Goal: Task Accomplishment & Management: Manage account settings

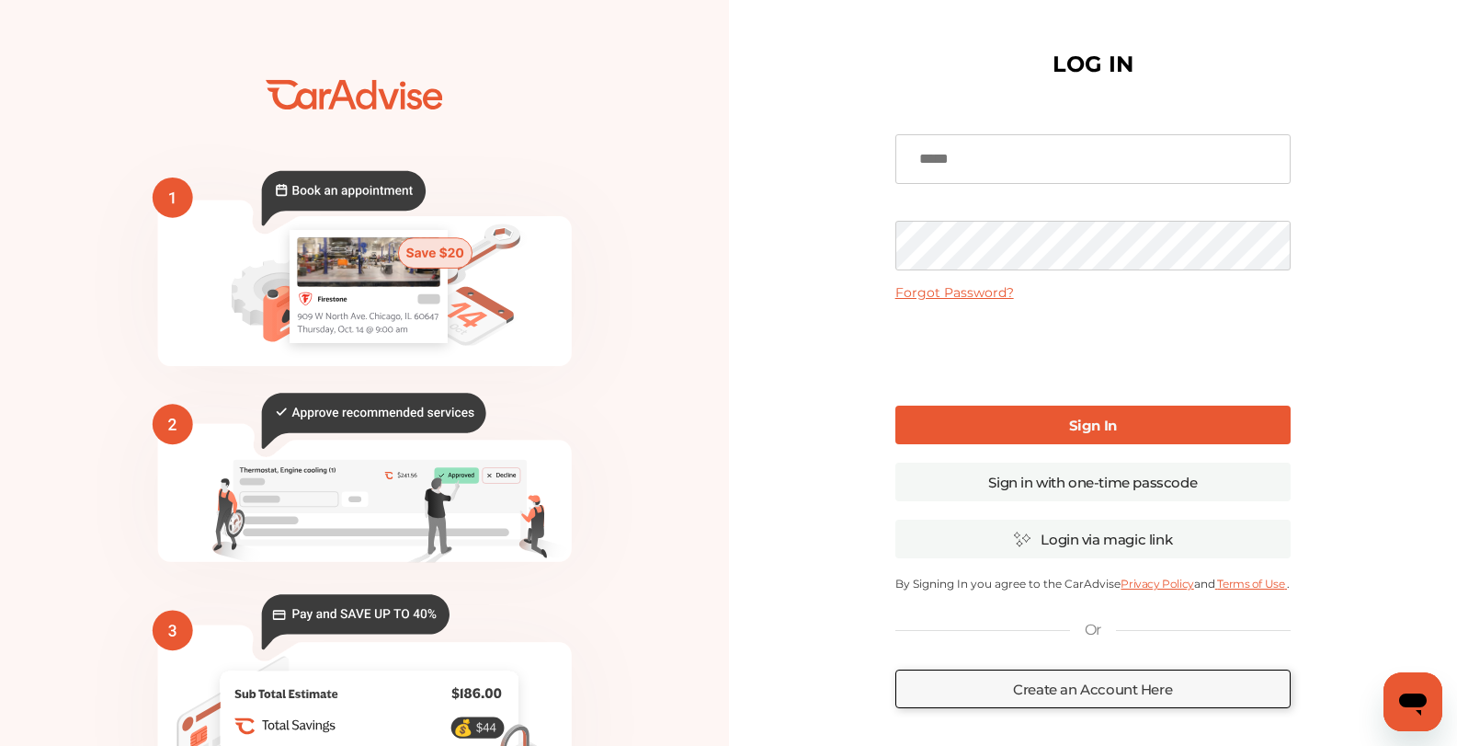
click at [1012, 162] on input at bounding box center [1093, 159] width 395 height 50
type input "**********"
click at [1029, 418] on link "Sign In" at bounding box center [1093, 424] width 395 height 39
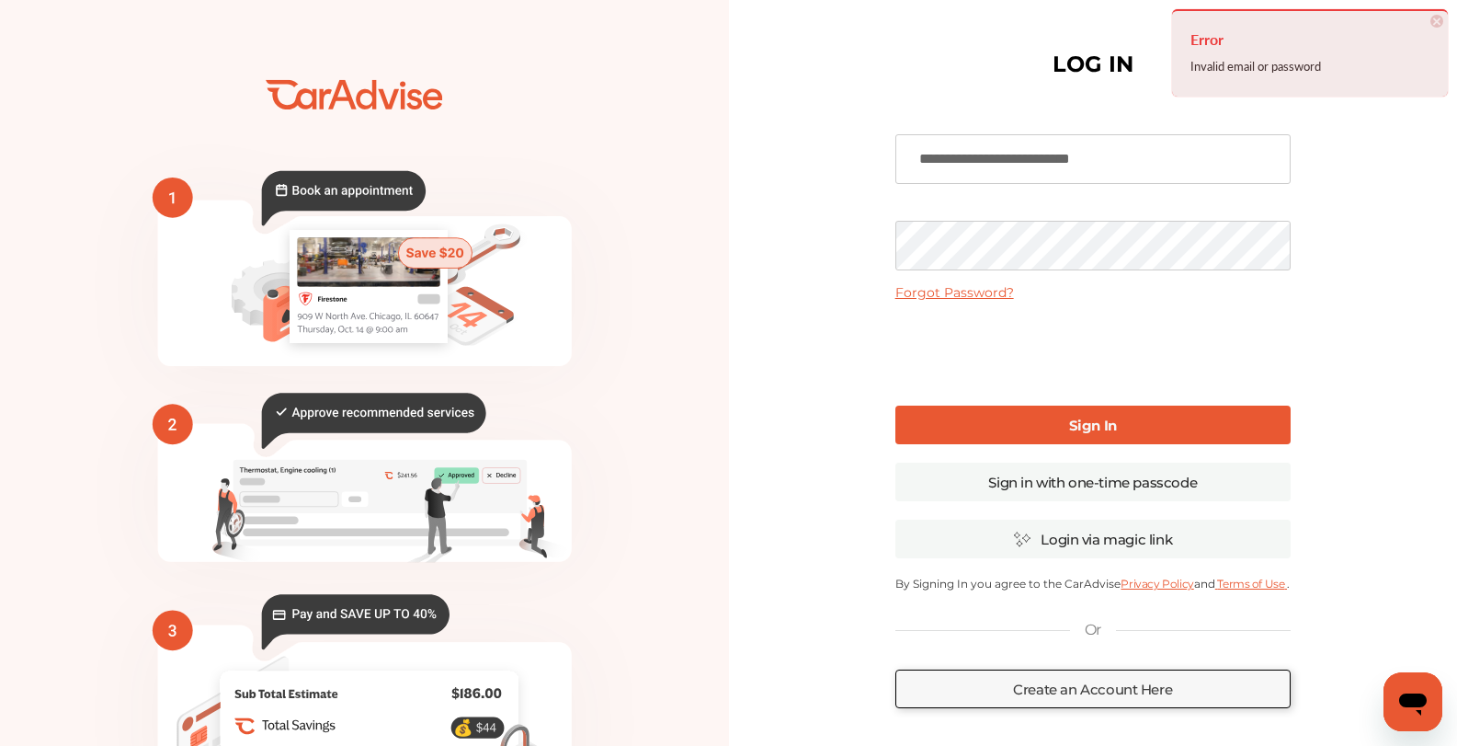
click at [993, 299] on link "Forgot Password?" at bounding box center [955, 292] width 119 height 17
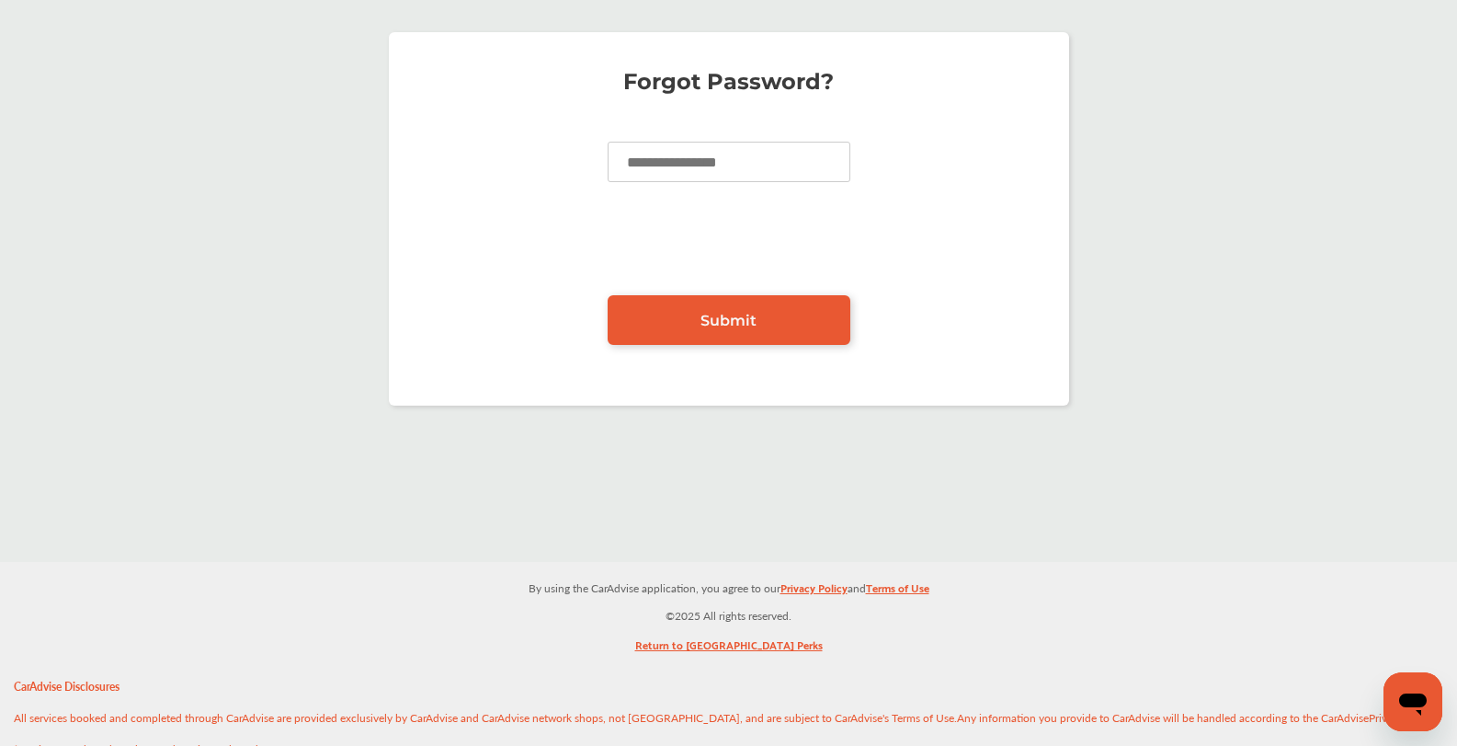
click at [777, 170] on input at bounding box center [729, 162] width 243 height 40
type input "**********"
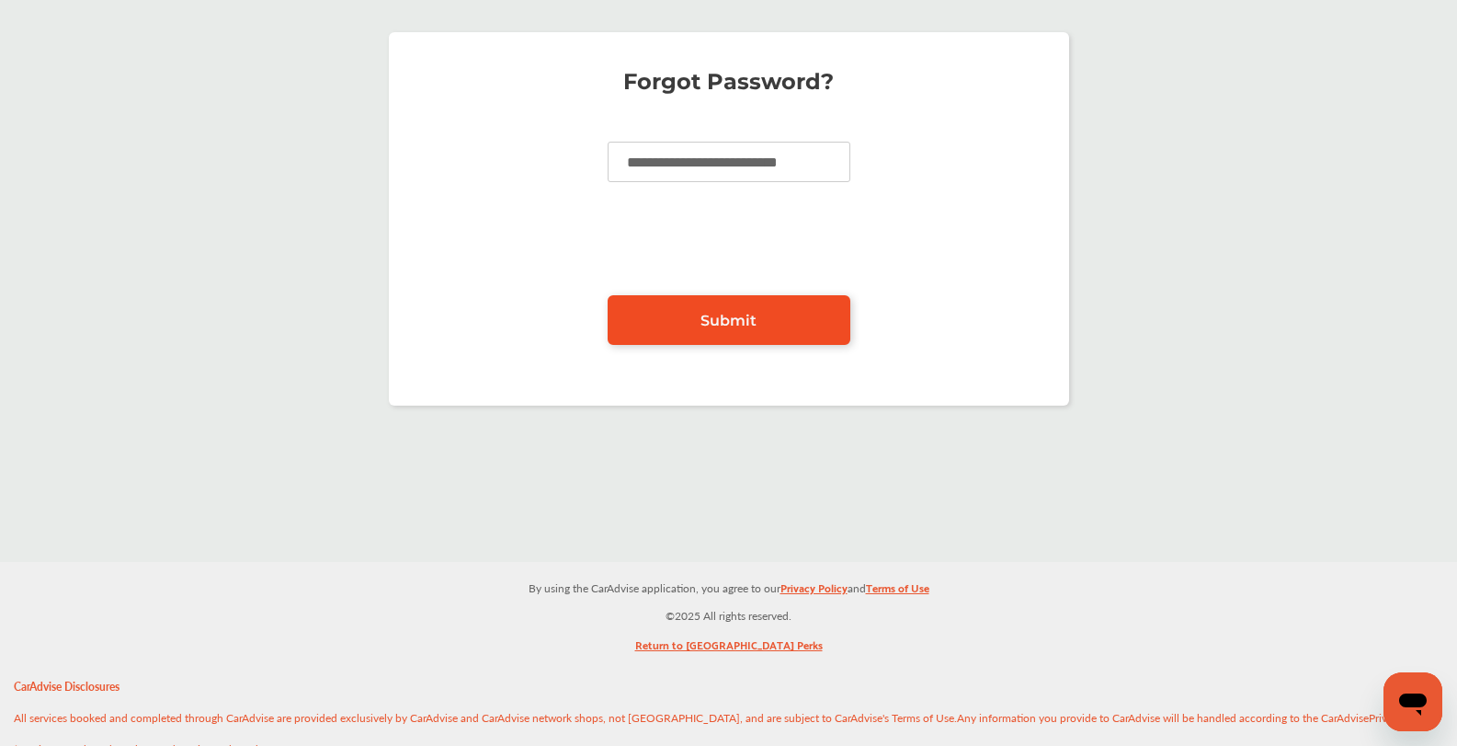
click at [704, 319] on span "Submit" at bounding box center [729, 320] width 56 height 17
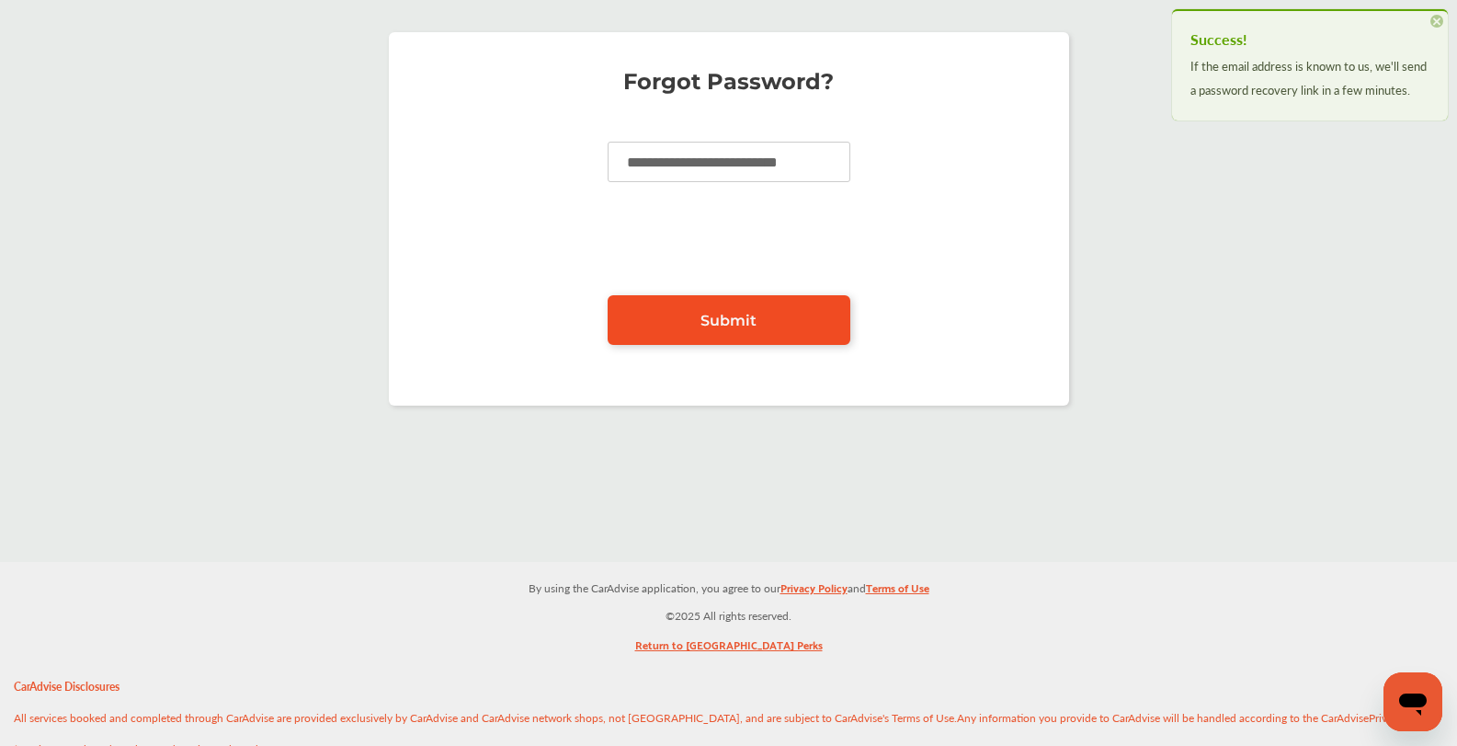
click at [704, 319] on span "Submit" at bounding box center [729, 320] width 56 height 17
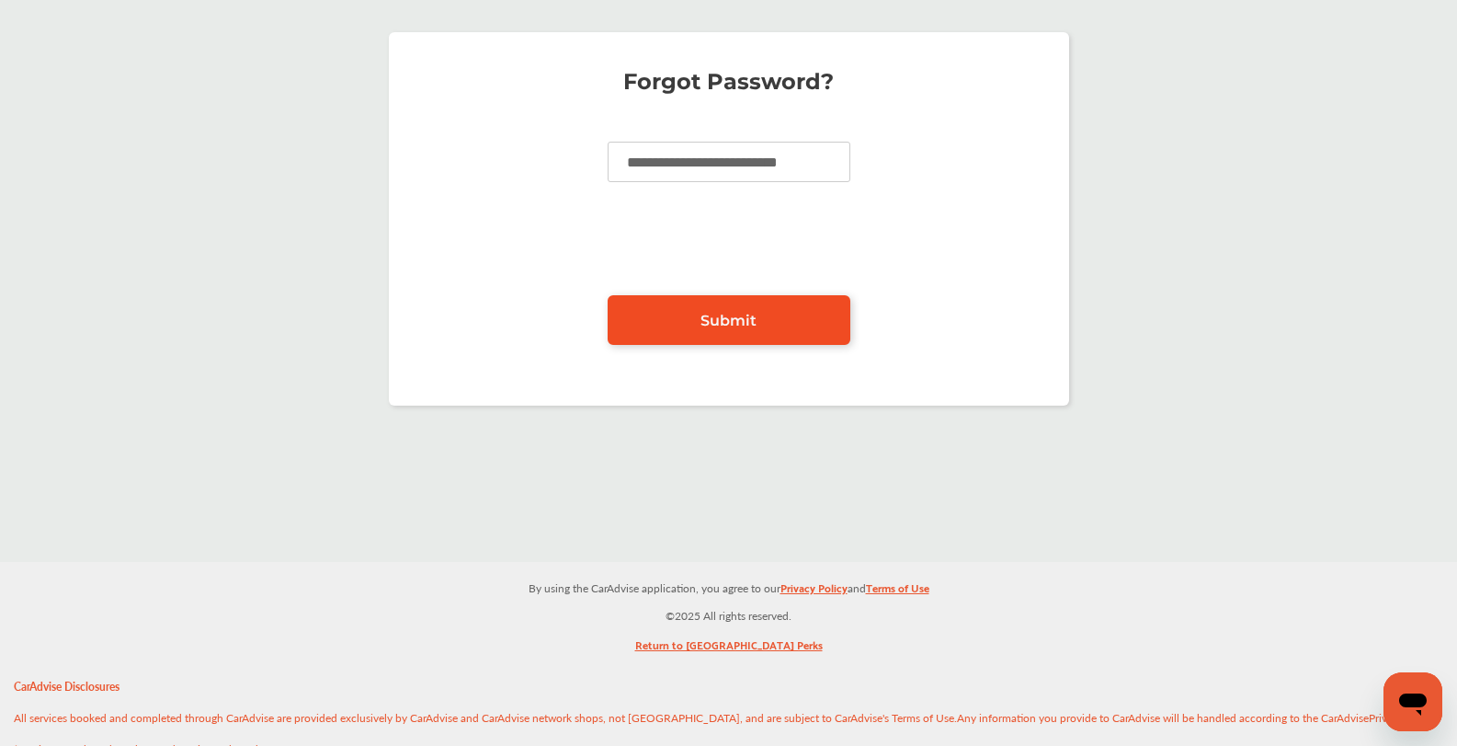
click at [711, 326] on span "Submit" at bounding box center [729, 320] width 56 height 17
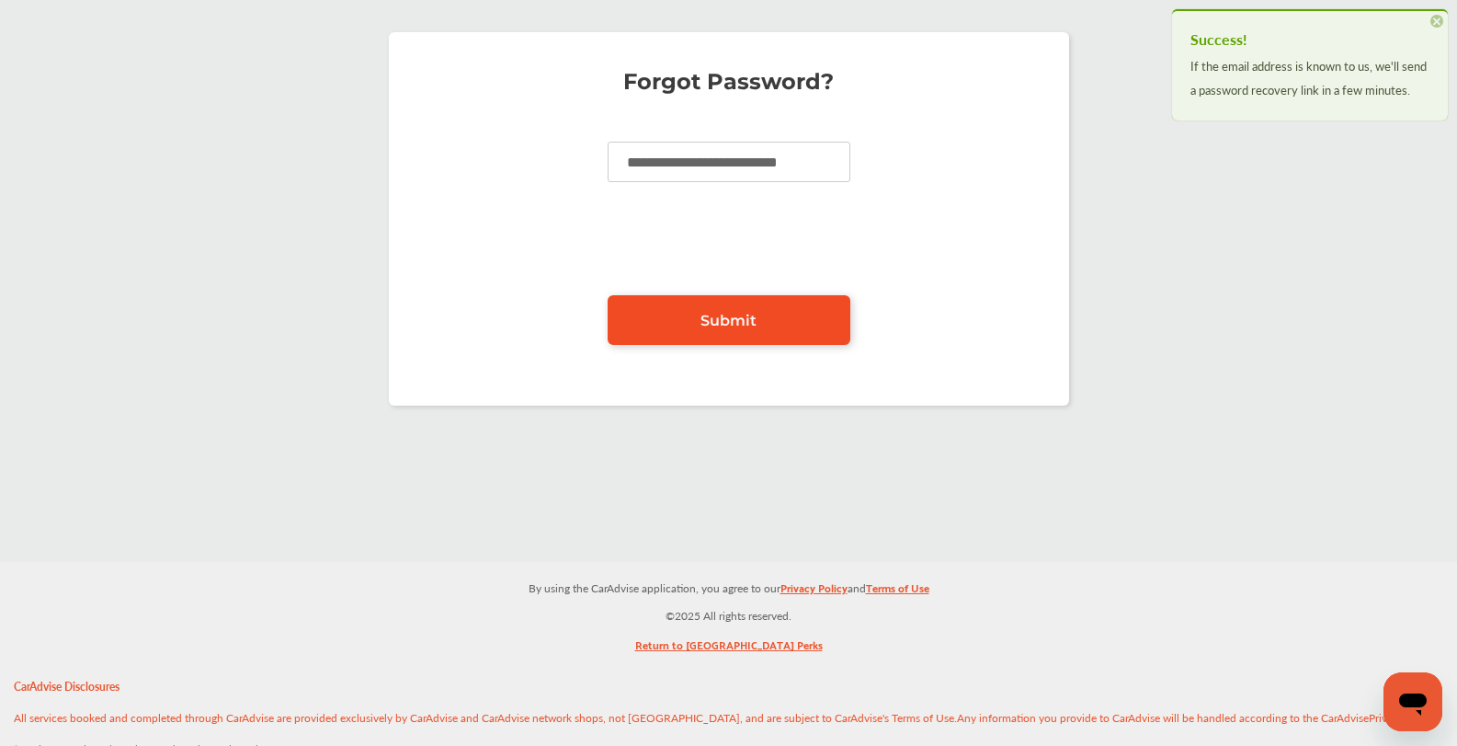
click at [718, 325] on span "Submit" at bounding box center [729, 320] width 56 height 17
click at [1436, 17] on span "×" at bounding box center [1437, 21] width 13 height 13
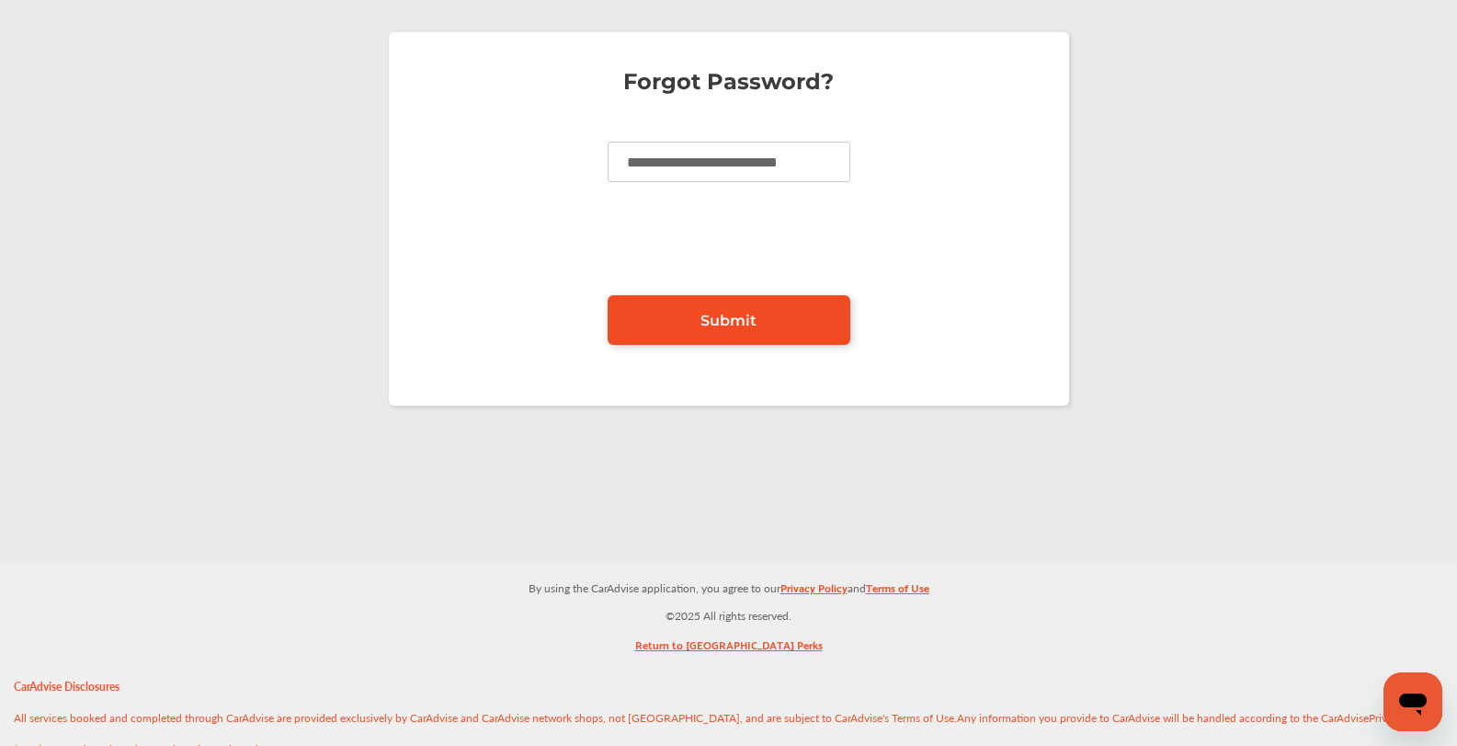
click at [737, 319] on span "Submit" at bounding box center [729, 320] width 56 height 17
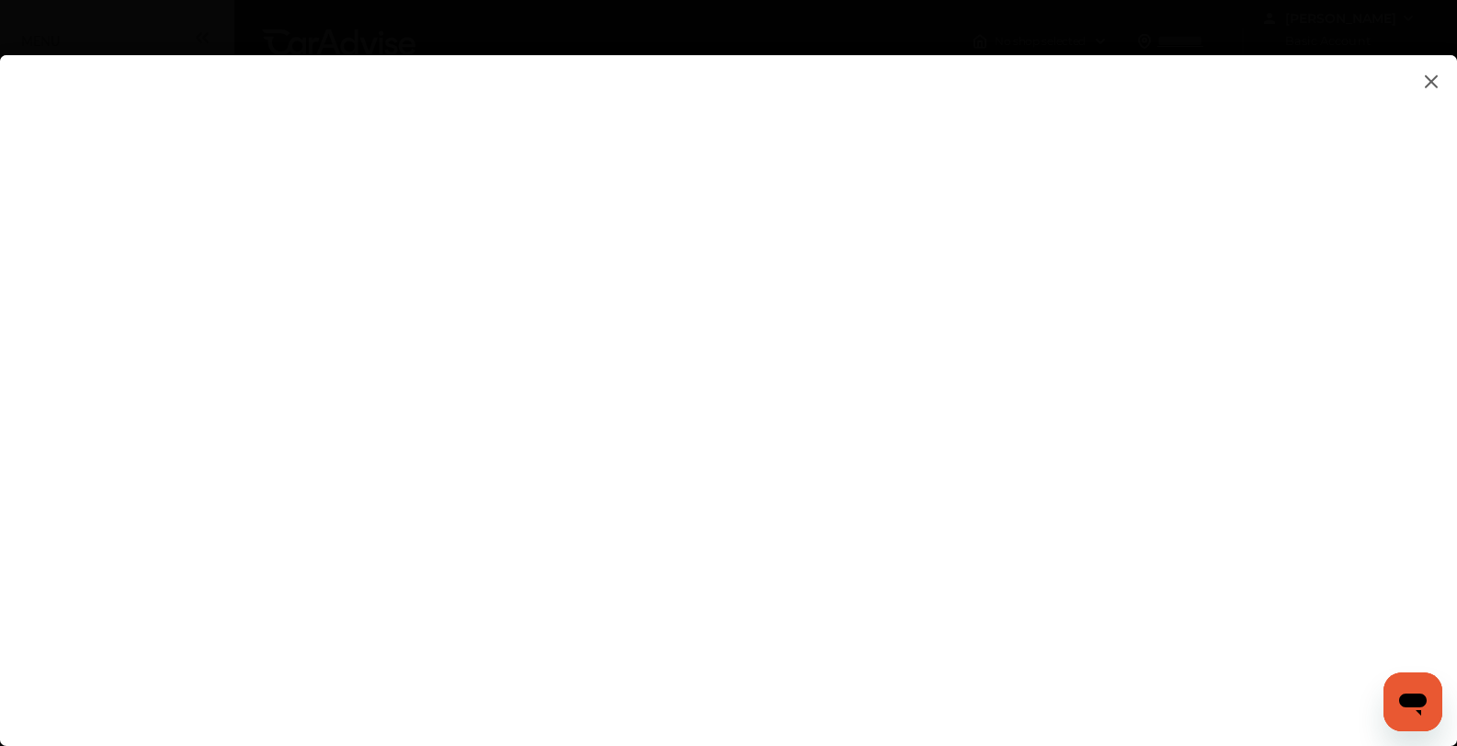
click at [1243, 246] on flutter-view at bounding box center [728, 382] width 1457 height 654
click at [1251, 478] on flutter-view at bounding box center [728, 382] width 1457 height 654
click at [1054, 535] on flutter-view at bounding box center [728, 382] width 1457 height 654
type input "**********"
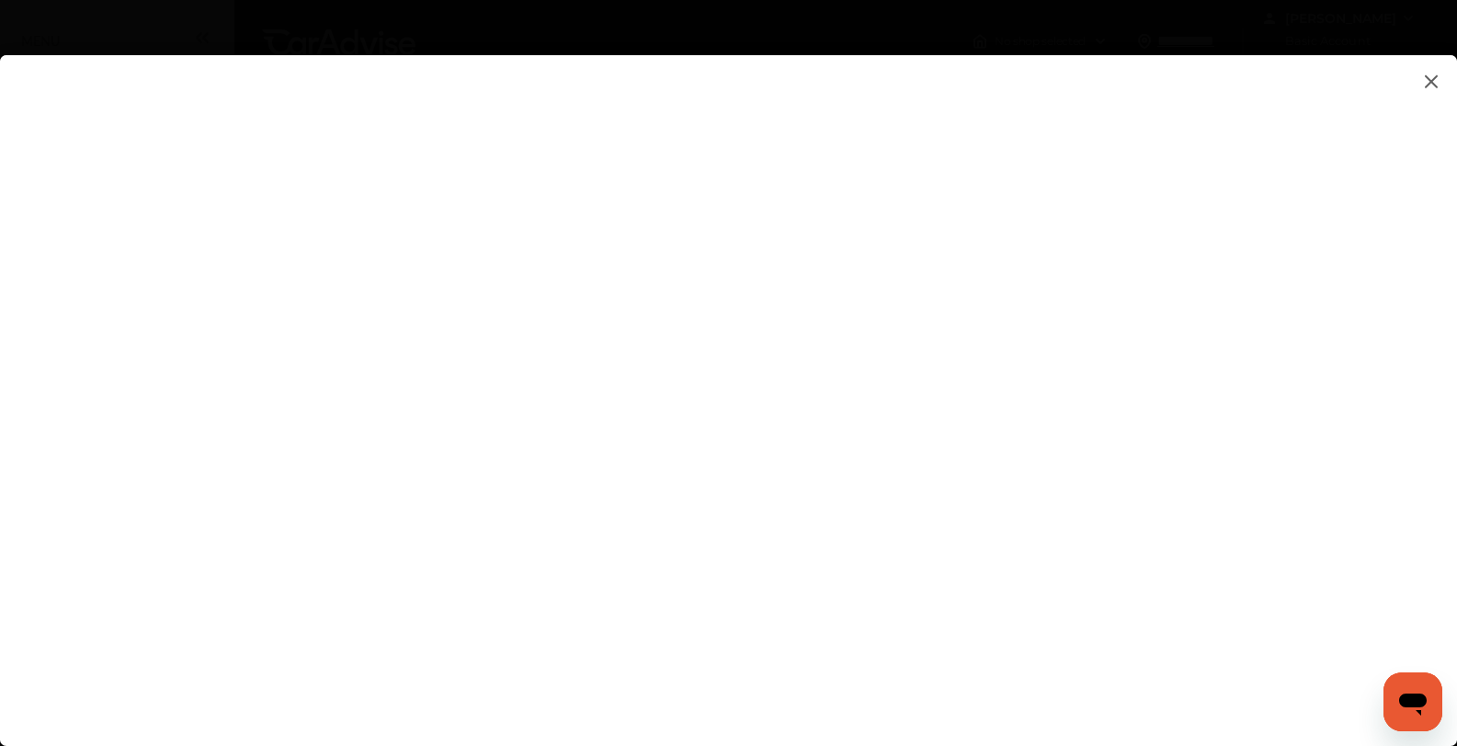
click at [1245, 661] on flutter-view at bounding box center [728, 382] width 1457 height 654
click at [942, 591] on flutter-view at bounding box center [728, 382] width 1457 height 654
type textarea "**********"
click at [917, 670] on flutter-view at bounding box center [728, 382] width 1457 height 654
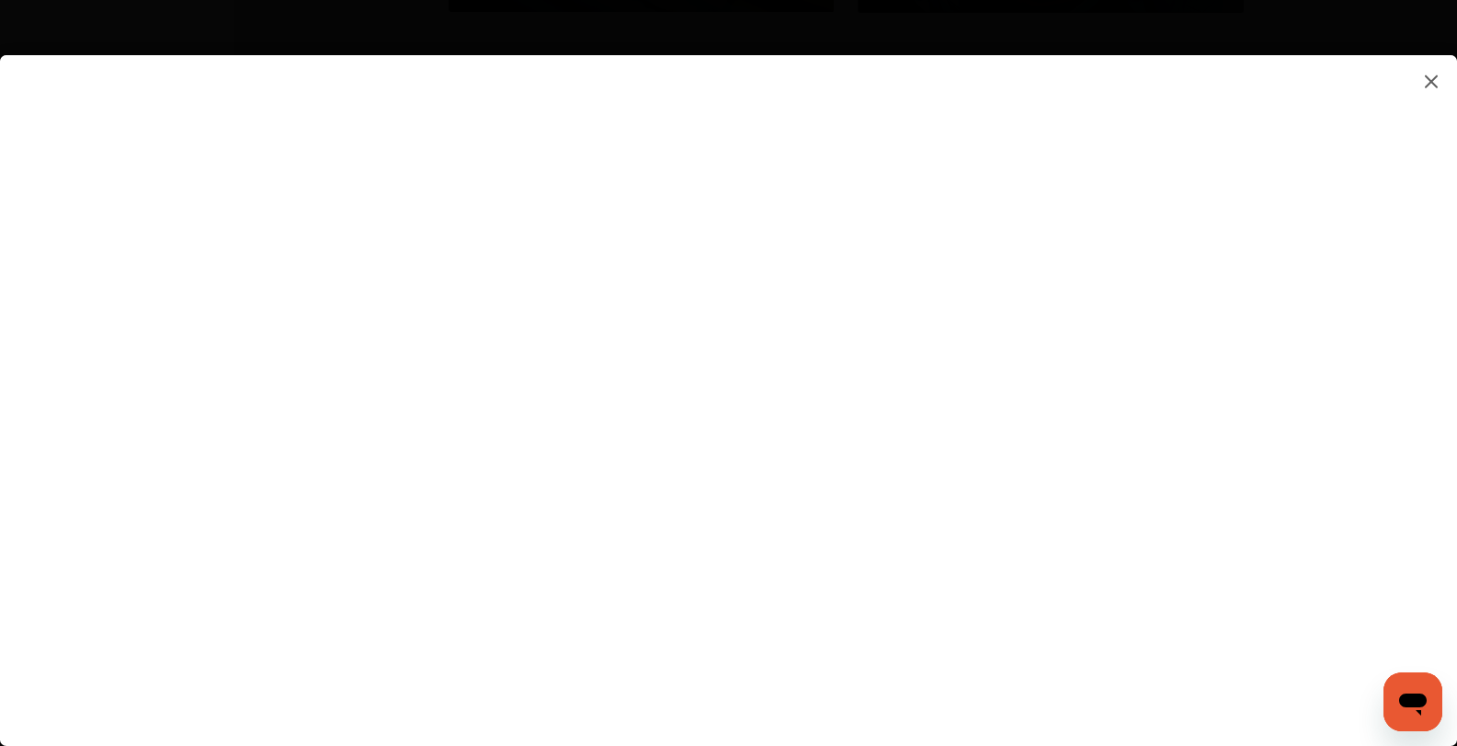
click at [1420, 508] on flutter-view at bounding box center [728, 382] width 1457 height 654
click at [1264, 493] on flutter-view at bounding box center [728, 382] width 1457 height 654
click at [1241, 521] on flutter-view at bounding box center [728, 382] width 1457 height 654
click at [1250, 647] on flutter-view at bounding box center [728, 382] width 1457 height 654
click at [1243, 643] on flutter-view at bounding box center [728, 382] width 1457 height 654
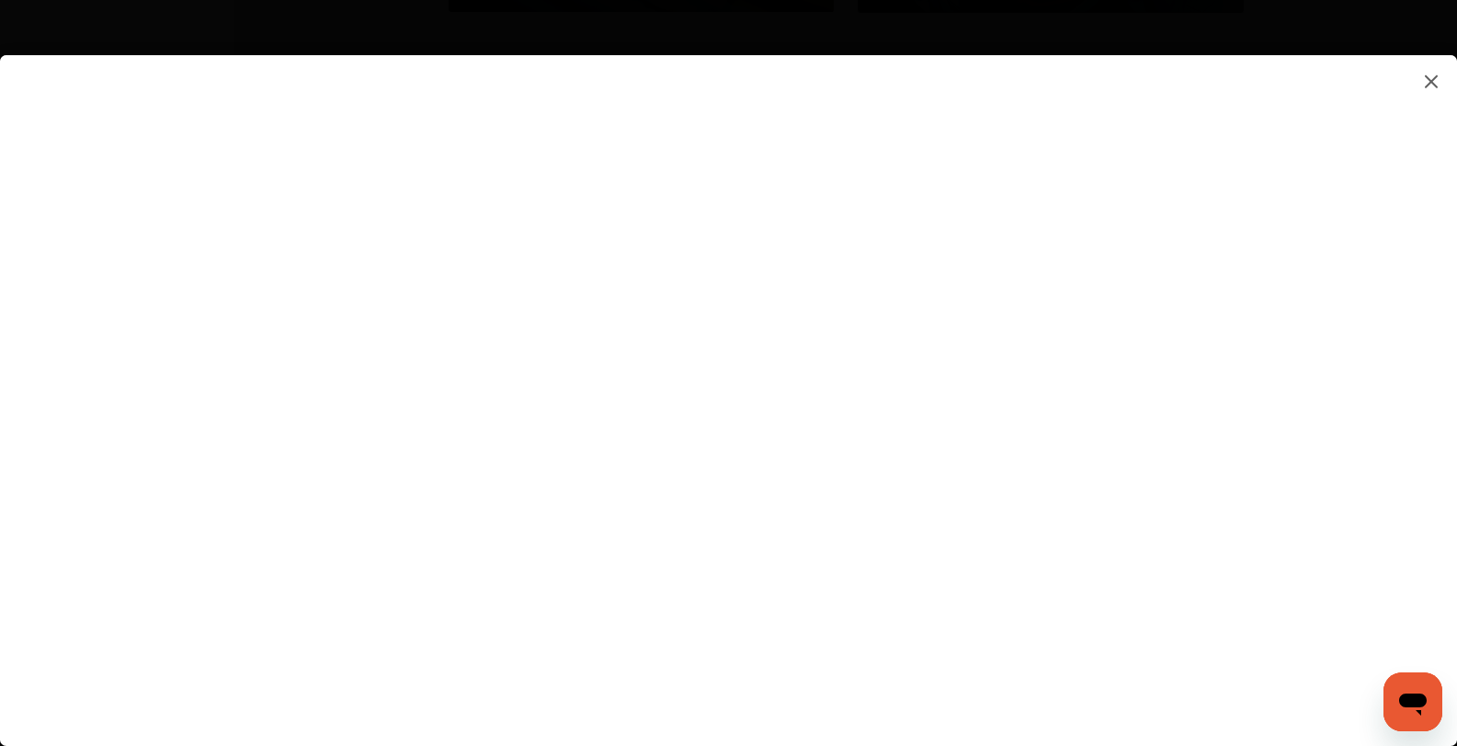
scroll to position [2244, 0]
click at [1456, 472] on flutter-view at bounding box center [728, 382] width 1457 height 654
click at [826, 588] on flutter-view at bounding box center [728, 382] width 1457 height 654
click at [892, 646] on flutter-view at bounding box center [728, 382] width 1457 height 654
click at [1243, 405] on flutter-view at bounding box center [728, 382] width 1457 height 654
